Goal: Transaction & Acquisition: Book appointment/travel/reservation

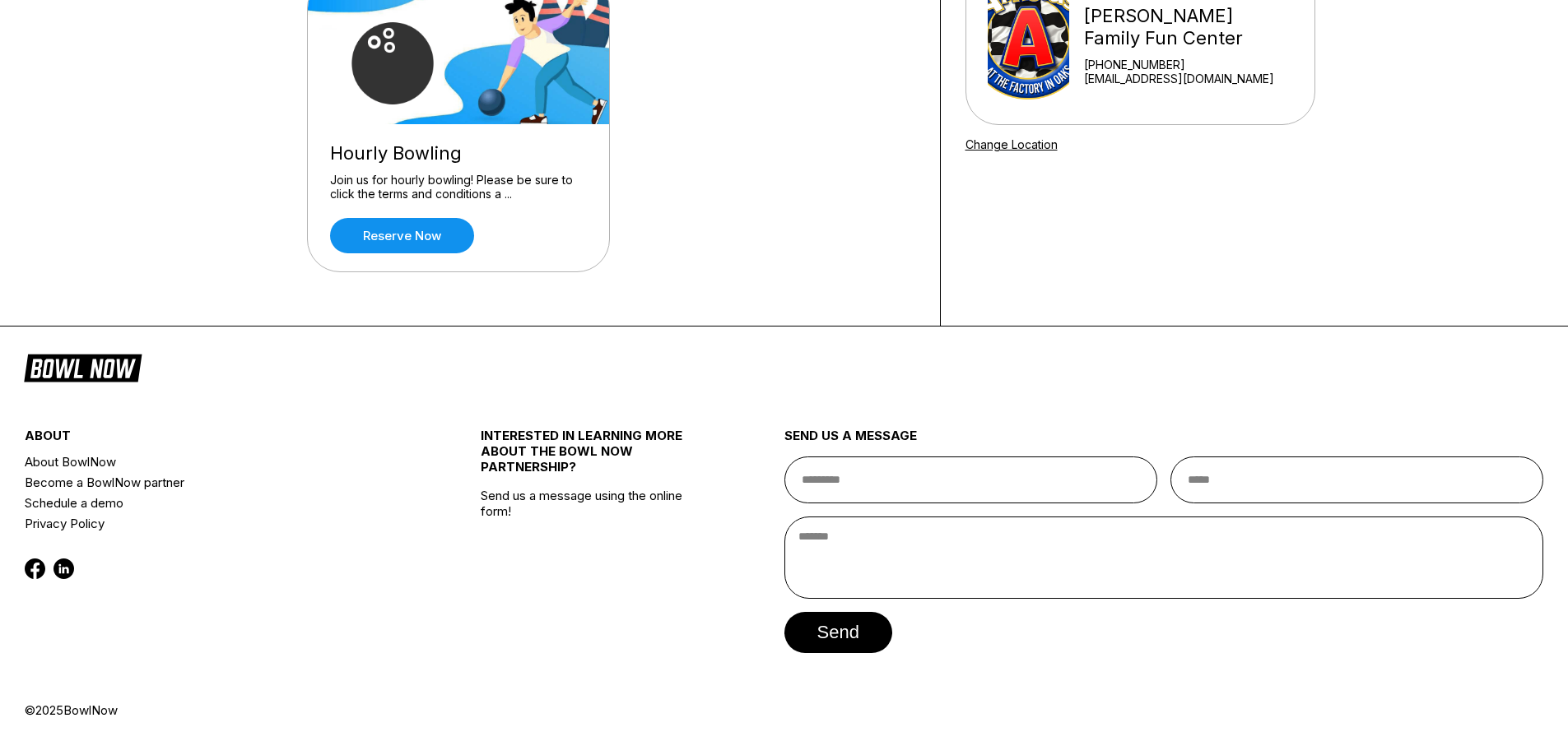
scroll to position [204, 0]
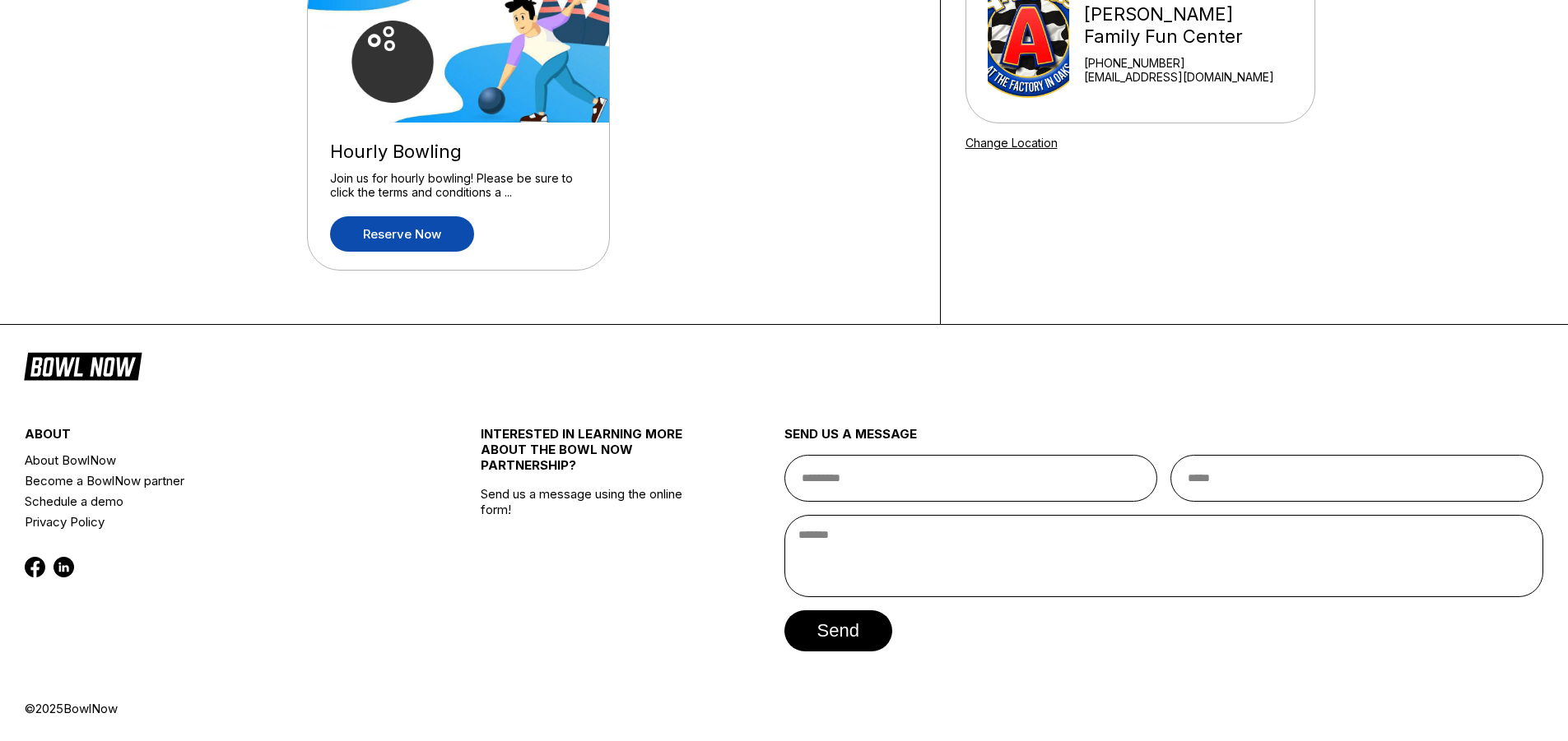
click at [379, 242] on link "Reserve now" at bounding box center [402, 234] width 144 height 35
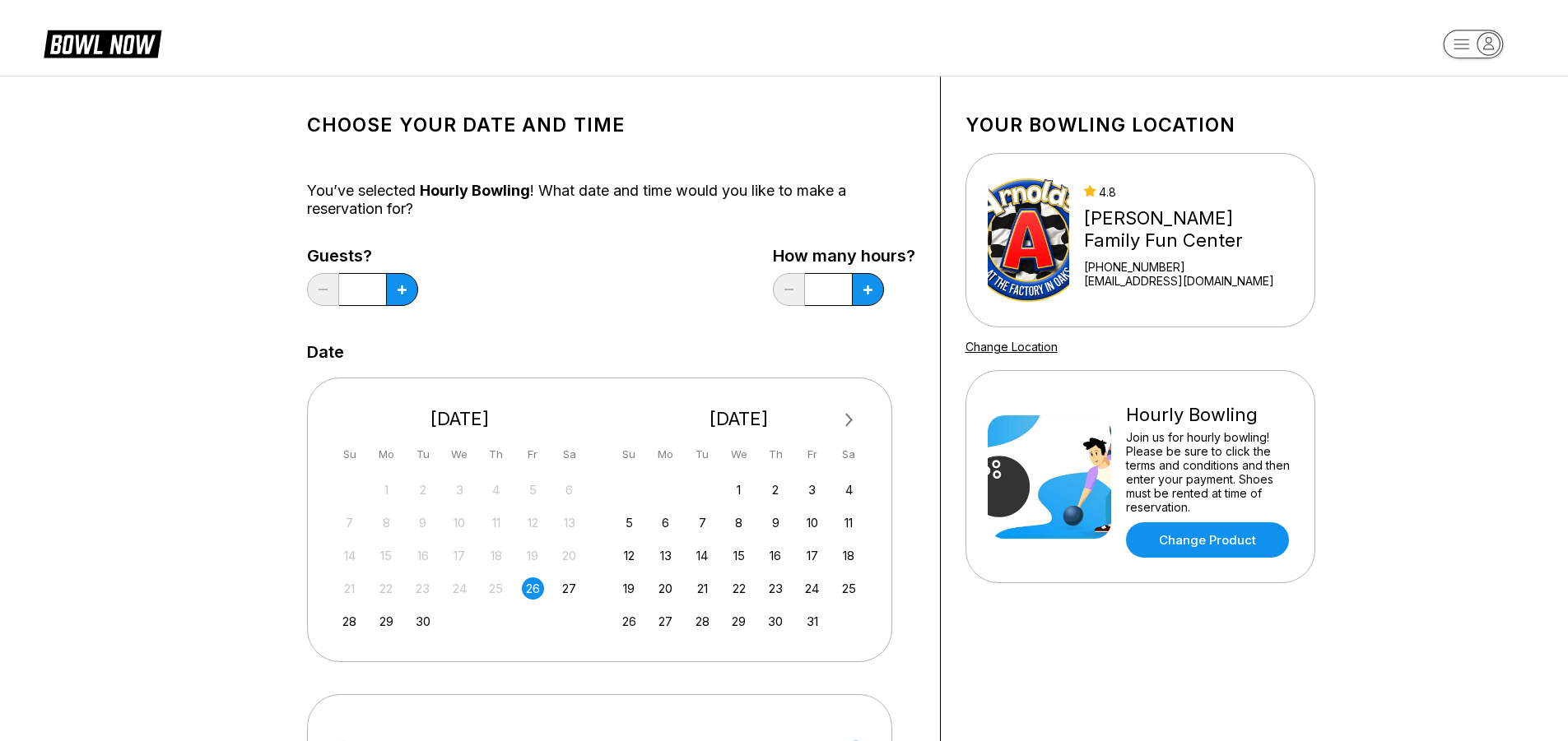
click at [850, 416] on button "Next Month" at bounding box center [849, 420] width 27 height 27
click at [659, 580] on div "17" at bounding box center [666, 589] width 22 height 22
click at [410, 296] on button at bounding box center [402, 290] width 32 height 33
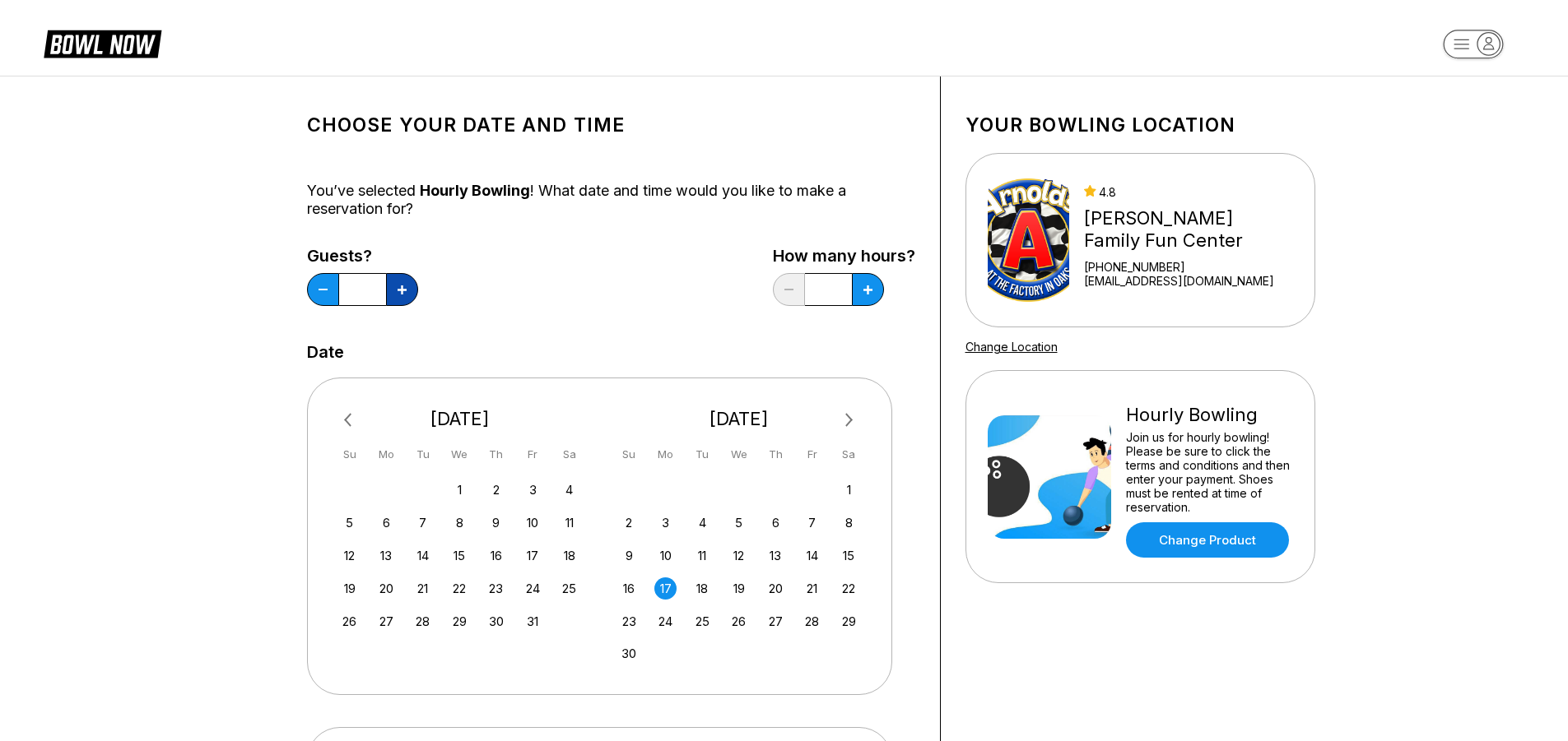
click at [410, 296] on button at bounding box center [402, 290] width 32 height 33
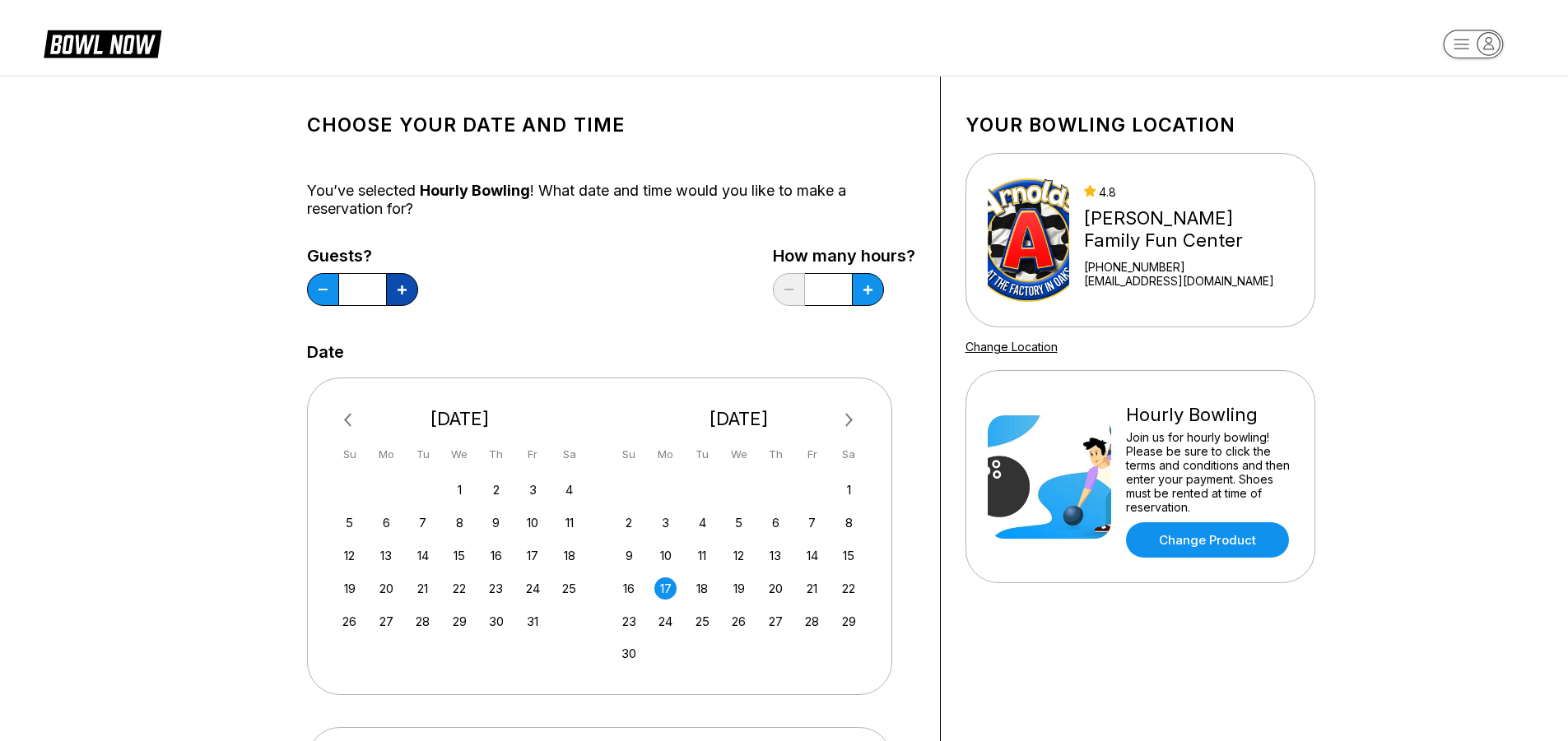
click at [410, 296] on button at bounding box center [402, 290] width 32 height 33
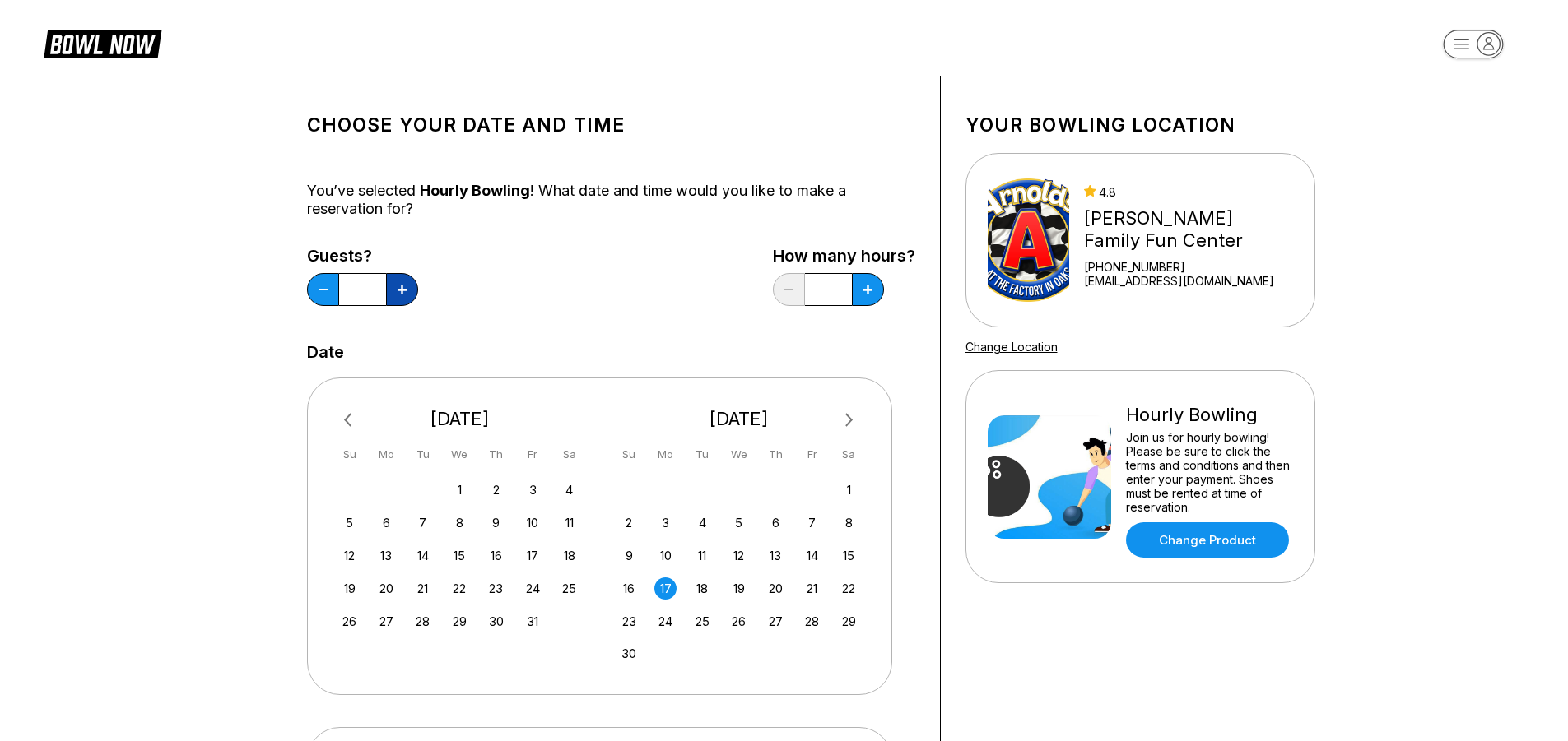
click at [410, 296] on button at bounding box center [402, 290] width 32 height 33
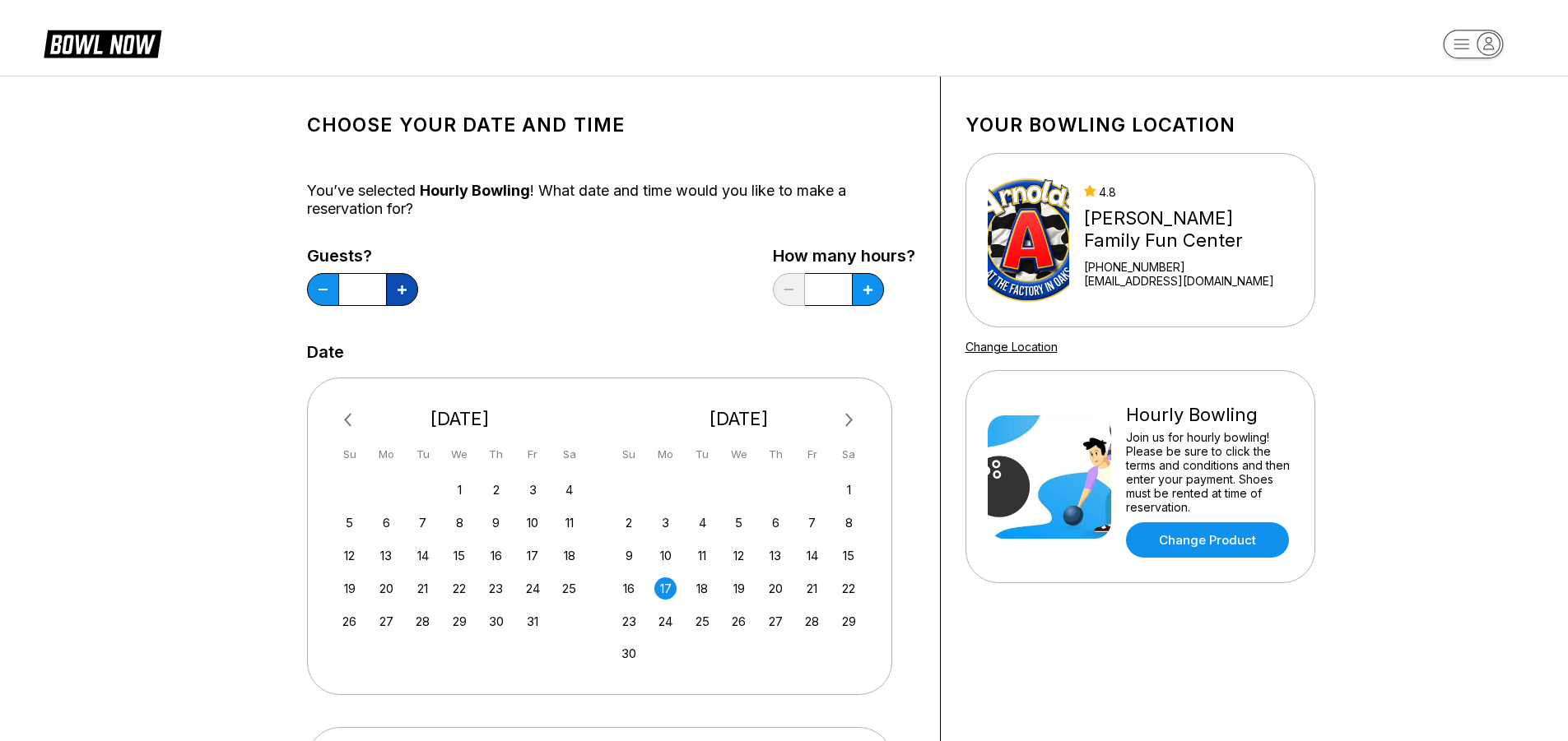
click at [410, 296] on button at bounding box center [402, 290] width 32 height 33
type input "**"
click at [873, 289] on button at bounding box center [867, 290] width 32 height 33
click at [868, 296] on button at bounding box center [867, 290] width 32 height 33
type input "*"
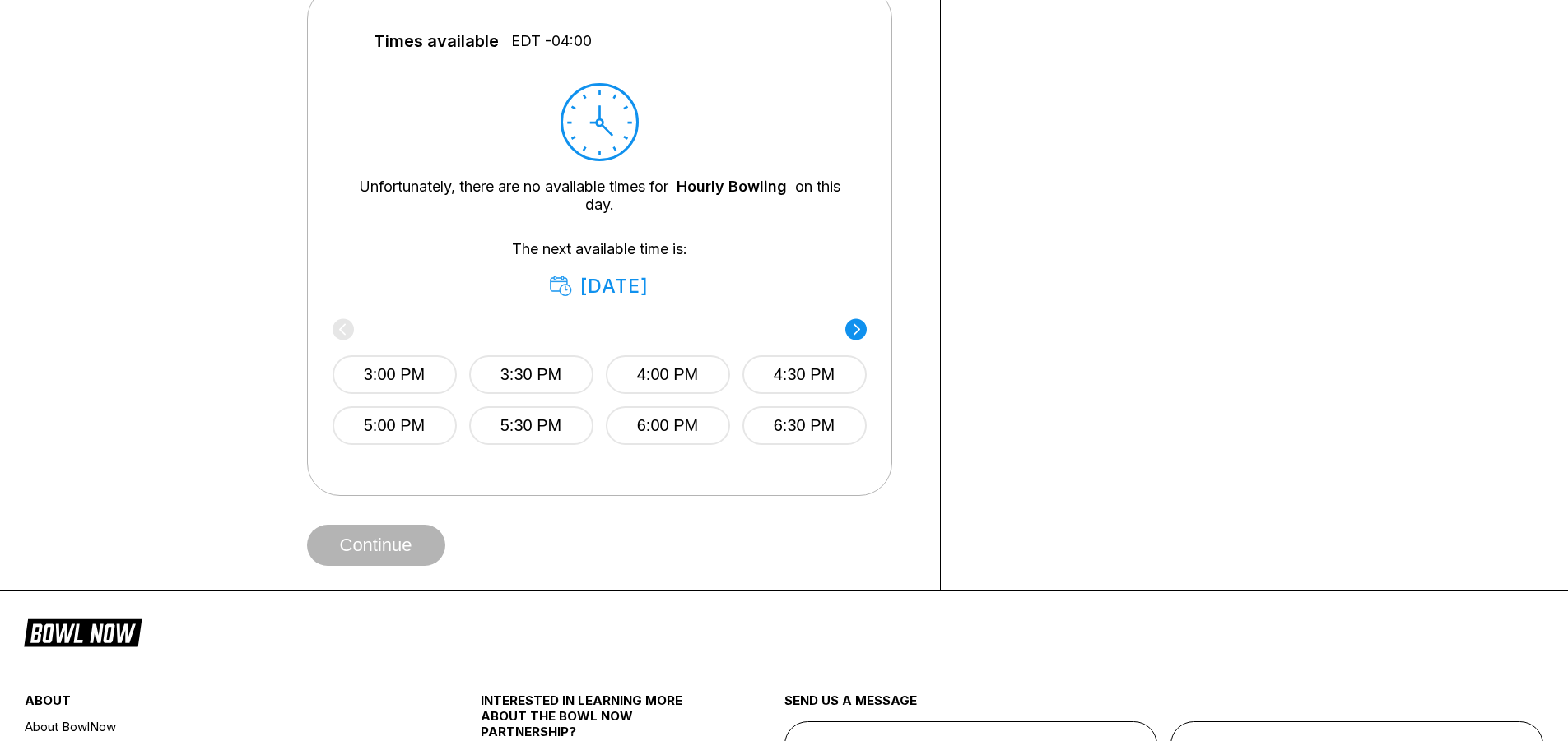
scroll to position [741, 0]
